Goal: Task Accomplishment & Management: Manage account settings

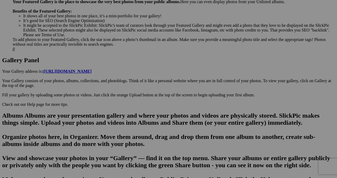
scroll to position [235, 0]
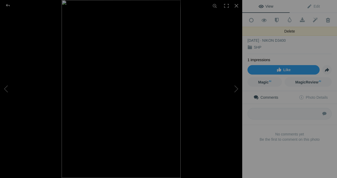
click at [328, 21] on span at bounding box center [327, 20] width 13 height 5
click at [327, 19] on span at bounding box center [327, 20] width 13 height 5
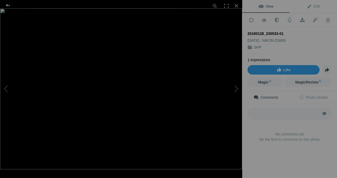
click at [5, 6] on div at bounding box center [7, 5] width 19 height 11
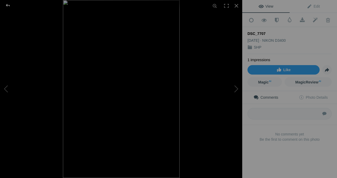
click at [7, 5] on div at bounding box center [7, 5] width 19 height 11
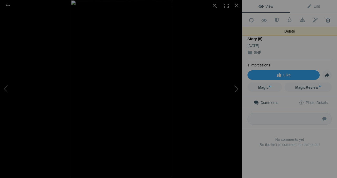
click at [327, 19] on span at bounding box center [327, 20] width 13 height 5
click at [327, 20] on span at bounding box center [327, 20] width 13 height 5
click at [324, 27] on div "Aesthetic Photo Camera Collage Instagram Story (5) Sep 08, 2025 SHP" at bounding box center [289, 43] width 84 height 32
click at [327, 21] on span at bounding box center [327, 20] width 13 height 5
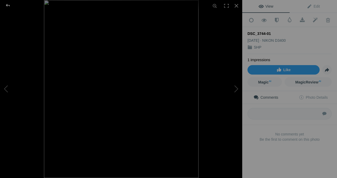
click at [7, 6] on div at bounding box center [7, 5] width 19 height 11
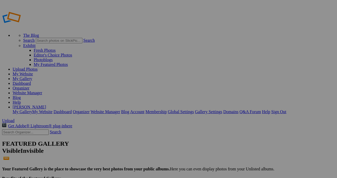
click at [120, 107] on span "Yes" at bounding box center [117, 109] width 6 height 4
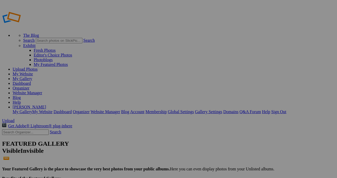
click at [120, 107] on span "Yes" at bounding box center [117, 109] width 6 height 4
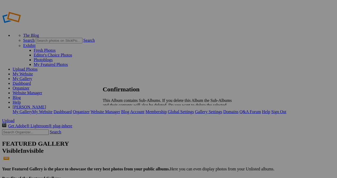
click at [234, 117] on div "Cancel Yes" at bounding box center [169, 119] width 132 height 5
click at [120, 117] on span "Yes" at bounding box center [117, 119] width 6 height 4
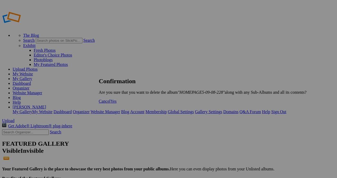
click at [116, 104] on span "Yes" at bounding box center [113, 101] width 6 height 4
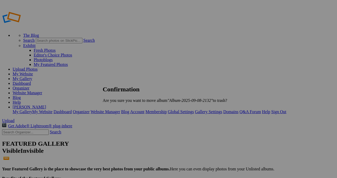
click at [120, 110] on link "Yes" at bounding box center [117, 109] width 6 height 4
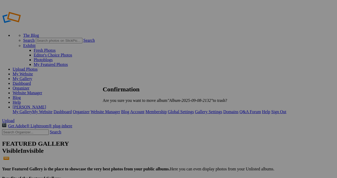
click at [120, 110] on span "Yes" at bounding box center [117, 109] width 6 height 4
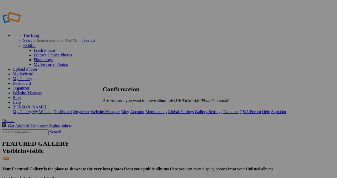
click at [120, 110] on link "Yes" at bounding box center [117, 109] width 6 height 4
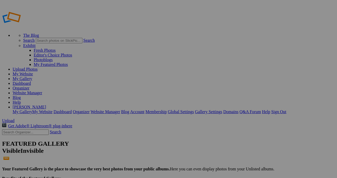
click at [125, 117] on span "Delete" at bounding box center [119, 119] width 11 height 4
click at [33, 72] on link "My Website" at bounding box center [23, 74] width 20 height 4
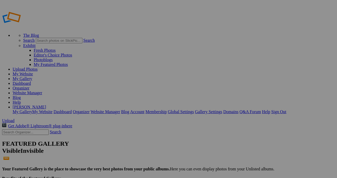
click at [42, 91] on link "Website Manager" at bounding box center [27, 93] width 29 height 4
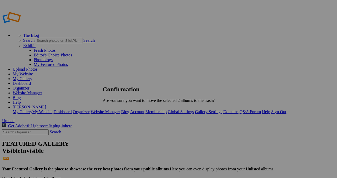
click at [120, 112] on span "Yes" at bounding box center [117, 109] width 6 height 4
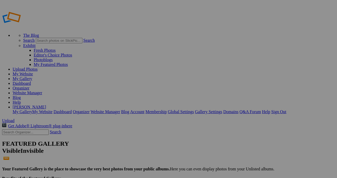
click at [42, 91] on link "Website Manager" at bounding box center [27, 93] width 29 height 4
